Goal: Task Accomplishment & Management: Manage account settings

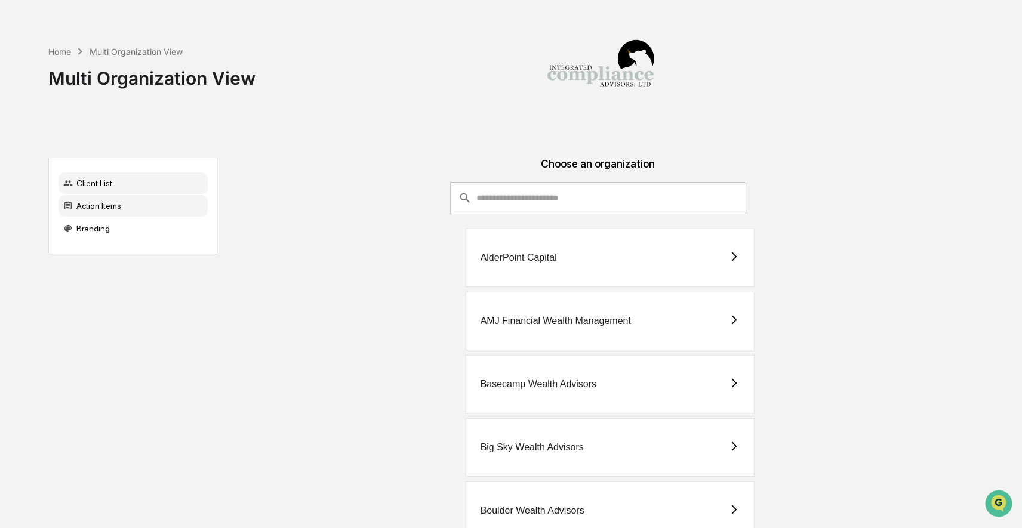
click at [121, 208] on div "Action Items" at bounding box center [133, 205] width 149 height 21
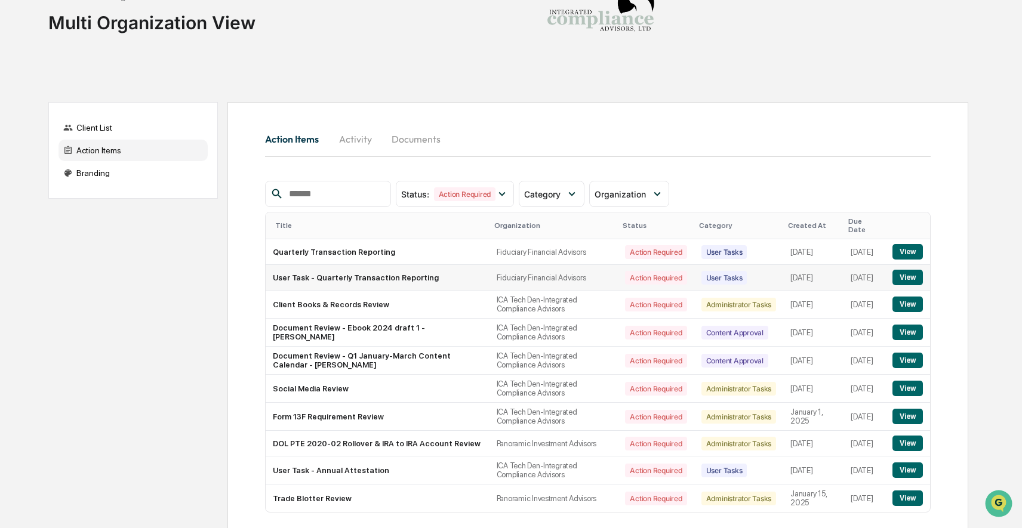
scroll to position [112, 0]
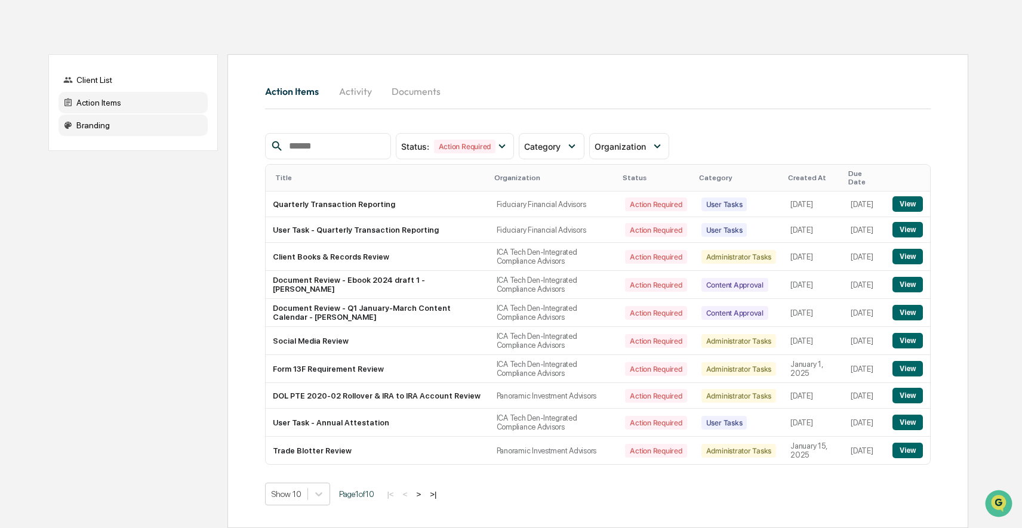
click at [155, 115] on div "Branding" at bounding box center [133, 125] width 149 height 21
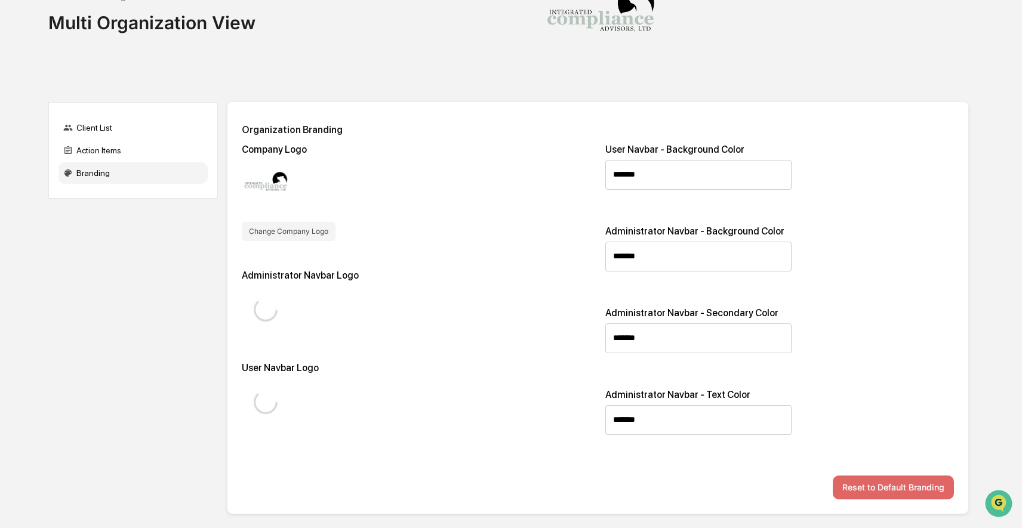
scroll to position [53, 0]
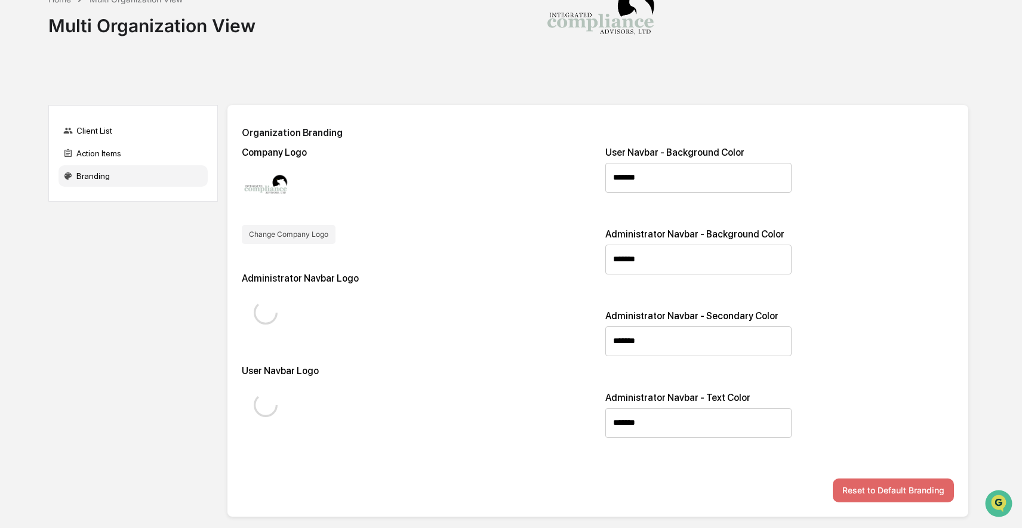
type input "*******"
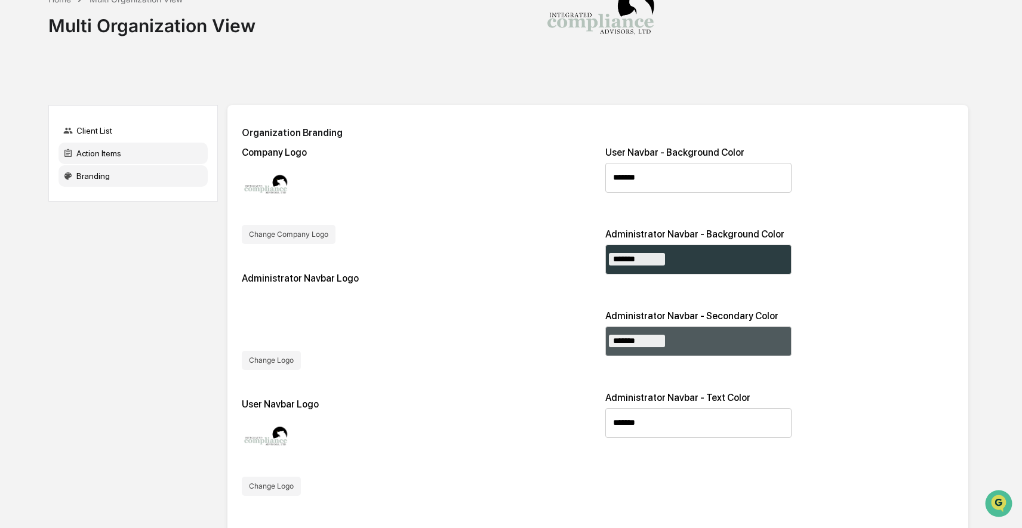
click at [135, 152] on div "Action Items" at bounding box center [133, 153] width 149 height 21
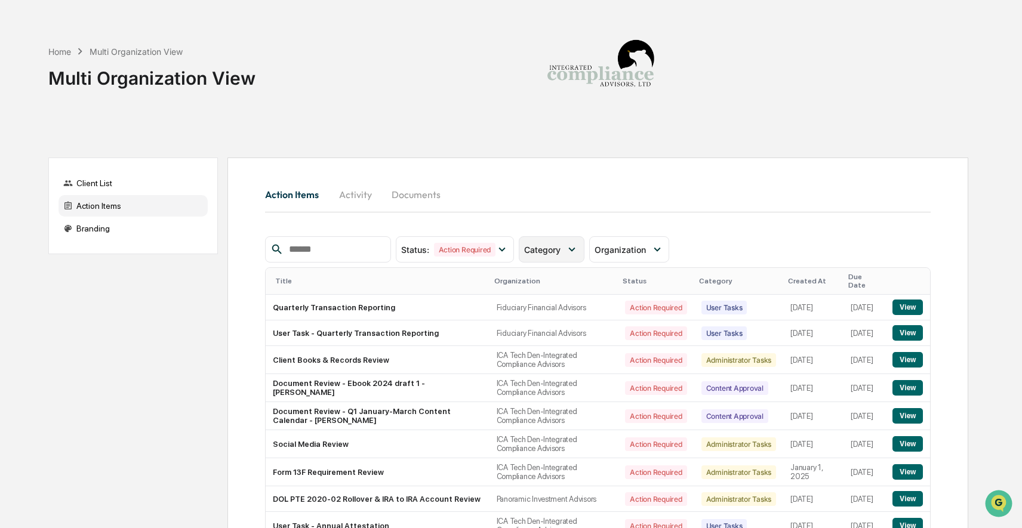
click at [540, 248] on span "Category" at bounding box center [542, 250] width 36 height 10
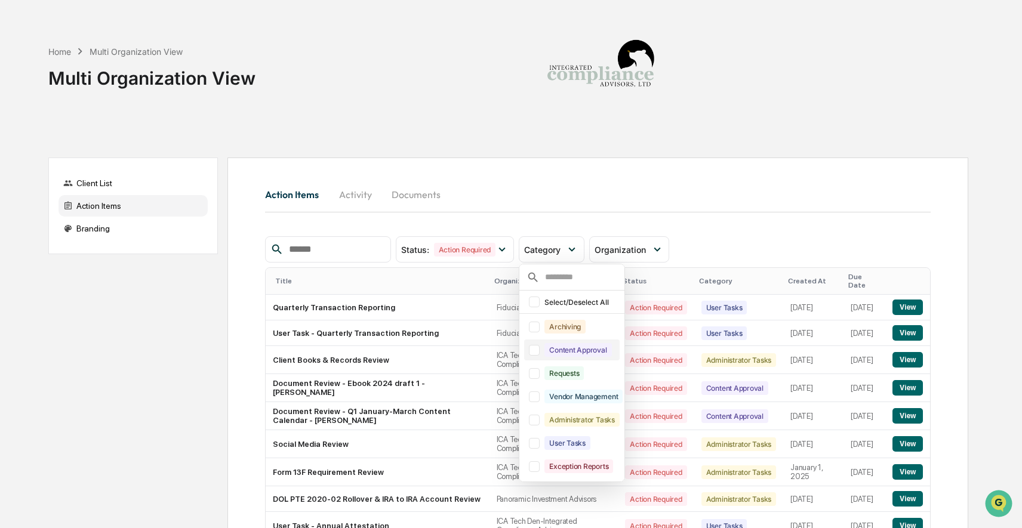
click at [540, 352] on div at bounding box center [534, 350] width 11 height 11
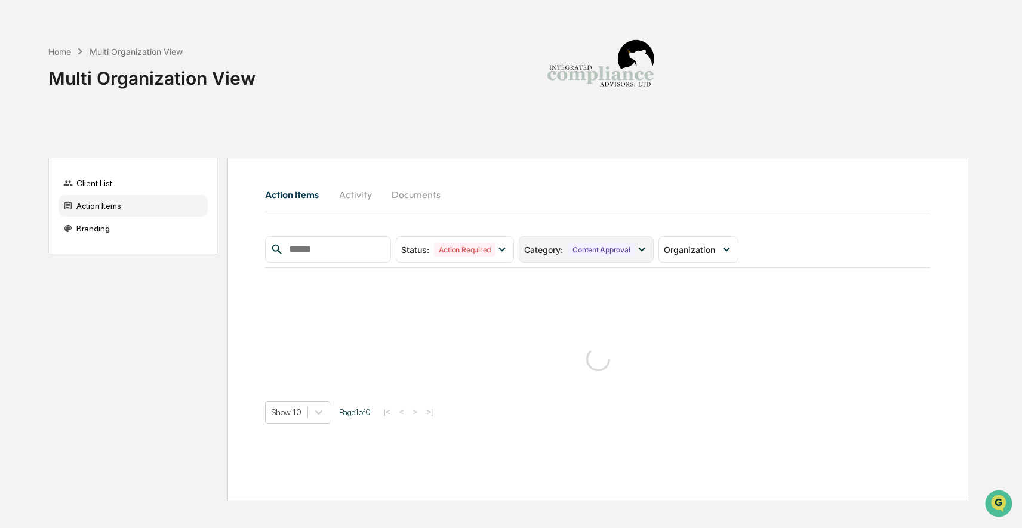
click at [574, 252] on div "Content Approval" at bounding box center [601, 250] width 67 height 14
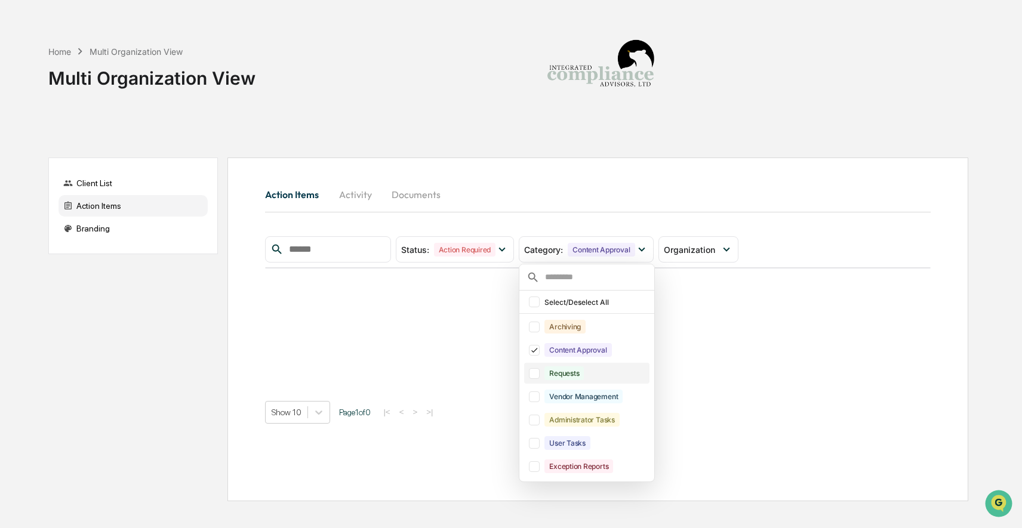
click at [544, 376] on div "Requests" at bounding box center [586, 373] width 125 height 21
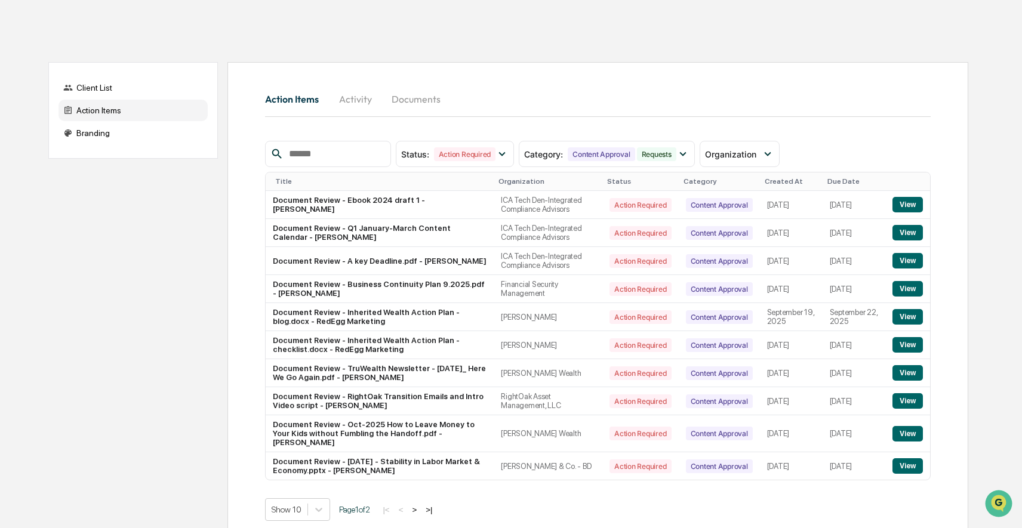
scroll to position [124, 0]
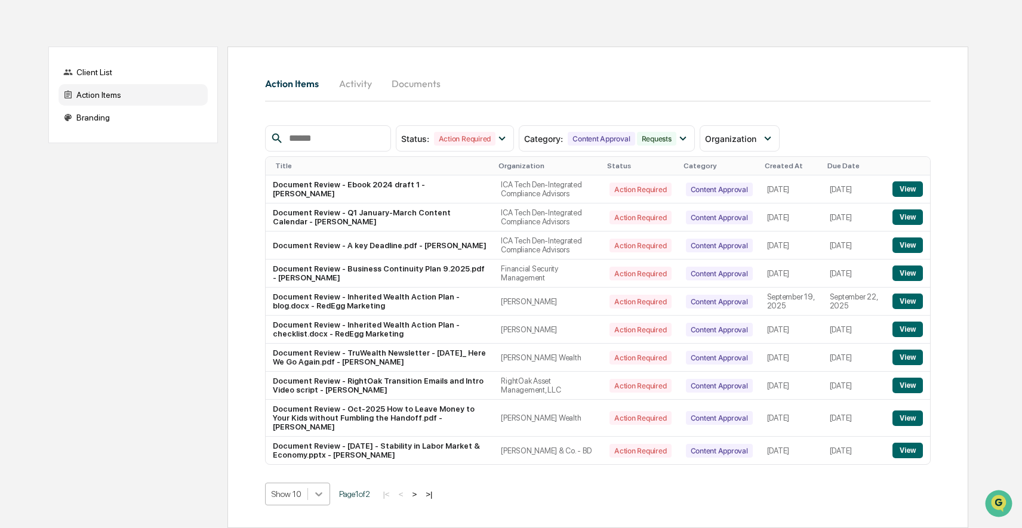
click at [319, 496] on body "Home Multi Organization View Multi Organization View Client List Action Items B…" at bounding box center [511, 209] width 1022 height 640
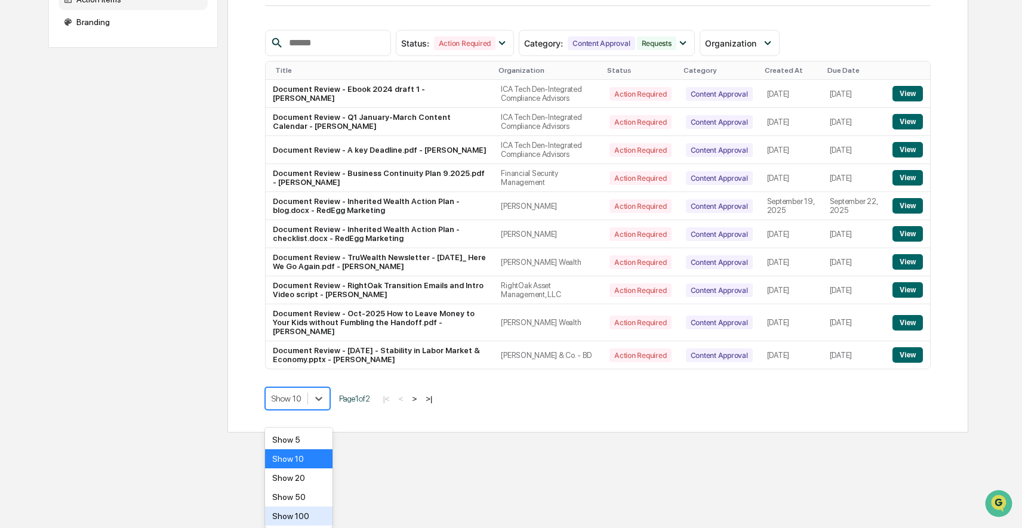
click at [307, 512] on div "Show 100" at bounding box center [298, 516] width 67 height 19
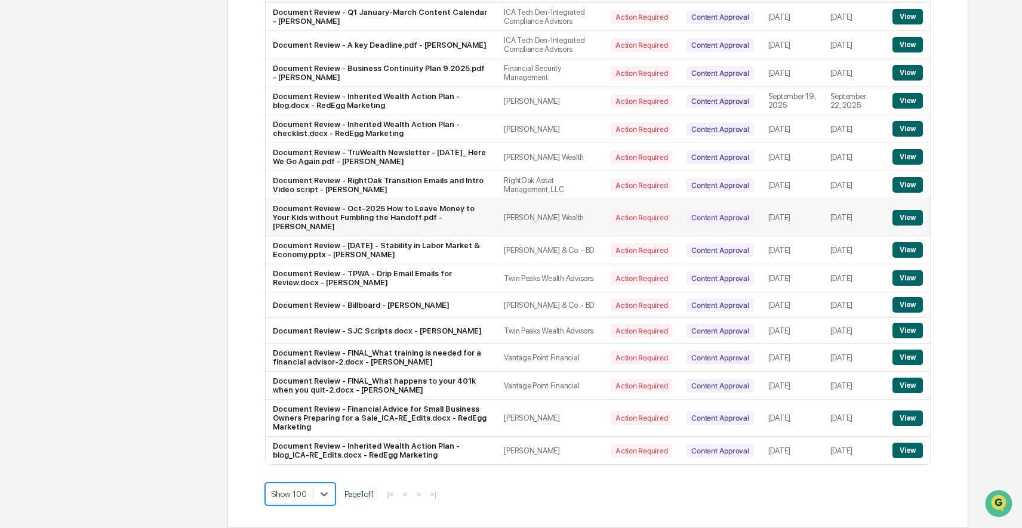
scroll to position [337, 0]
click at [914, 177] on button "View" at bounding box center [908, 185] width 30 height 16
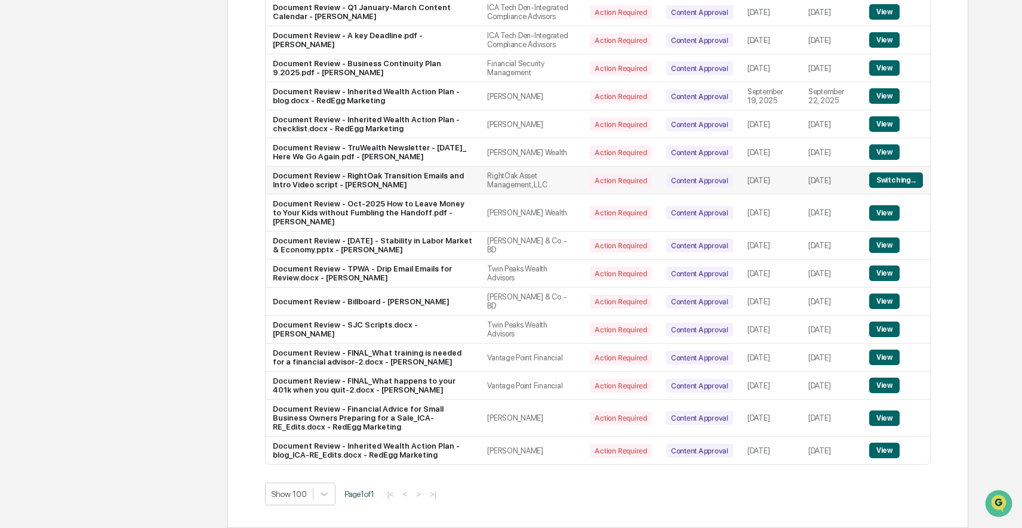
scroll to position [352, 0]
